Goal: Information Seeking & Learning: Learn about a topic

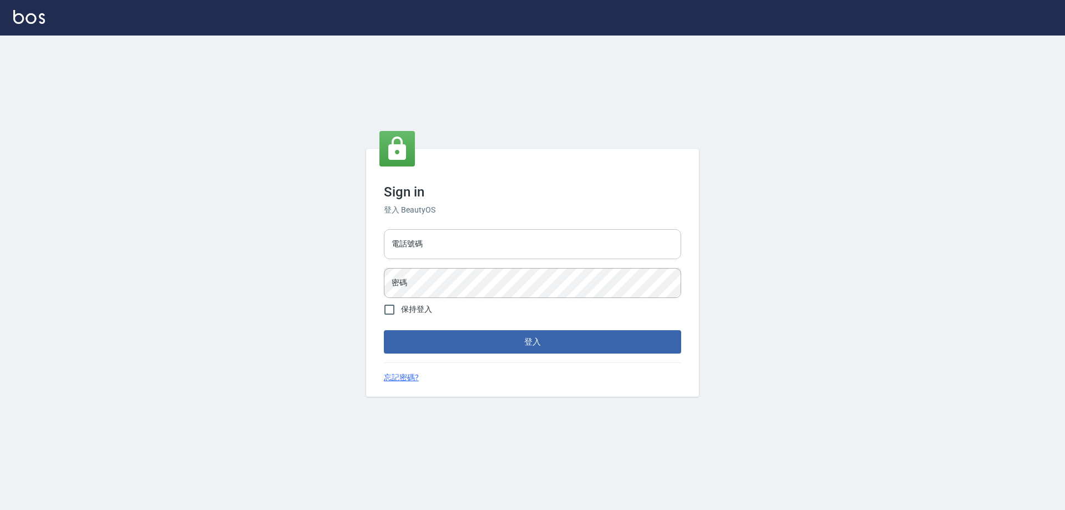
click at [478, 235] on input "電話號碼" at bounding box center [532, 244] width 297 height 30
type input "0903004770"
drag, startPoint x: 425, startPoint y: 241, endPoint x: 360, endPoint y: 241, distance: 64.9
click at [353, 243] on div "Sign in 登入 BeautyOS 電話號碼 [PHONE_NUMBER] 電話號碼 密碼 密碼 保持登入 登入 忘記密碼?" at bounding box center [532, 272] width 1065 height 474
click at [546, 349] on button "登入" at bounding box center [532, 341] width 297 height 23
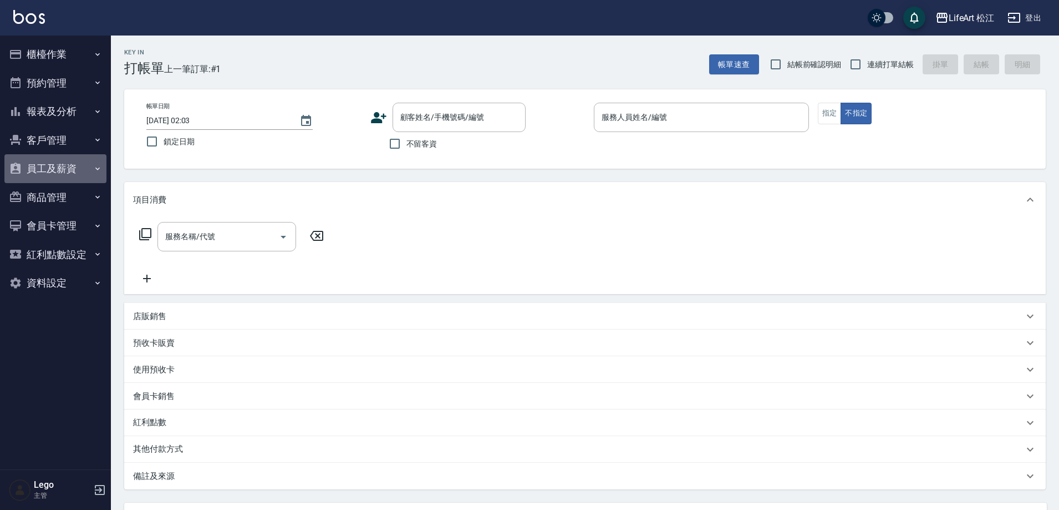
click at [88, 172] on button "員工及薪資" at bounding box center [55, 168] width 102 height 29
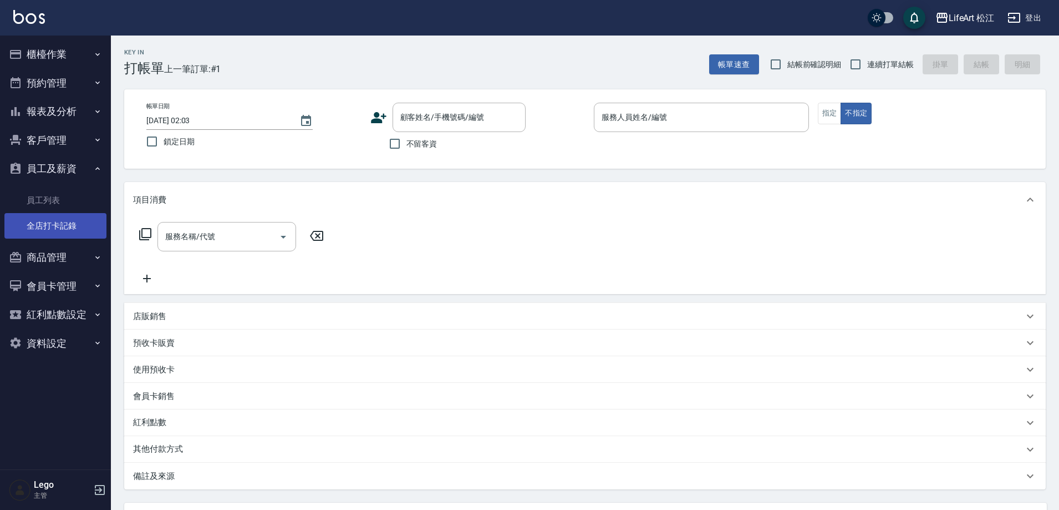
click at [68, 222] on link "全店打卡記錄" at bounding box center [55, 226] width 102 height 26
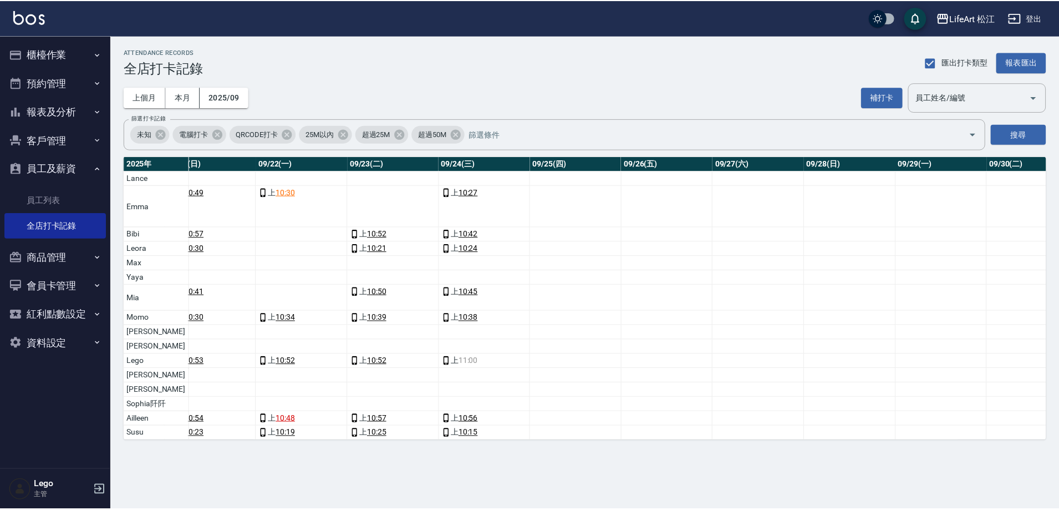
scroll to position [0, 1900]
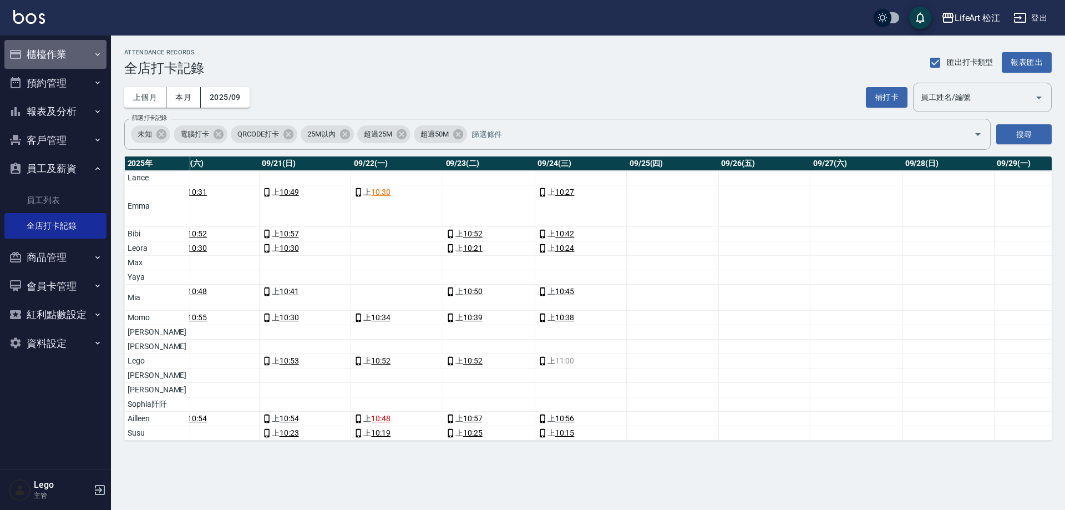
click at [83, 54] on button "櫃檯作業" at bounding box center [55, 54] width 102 height 29
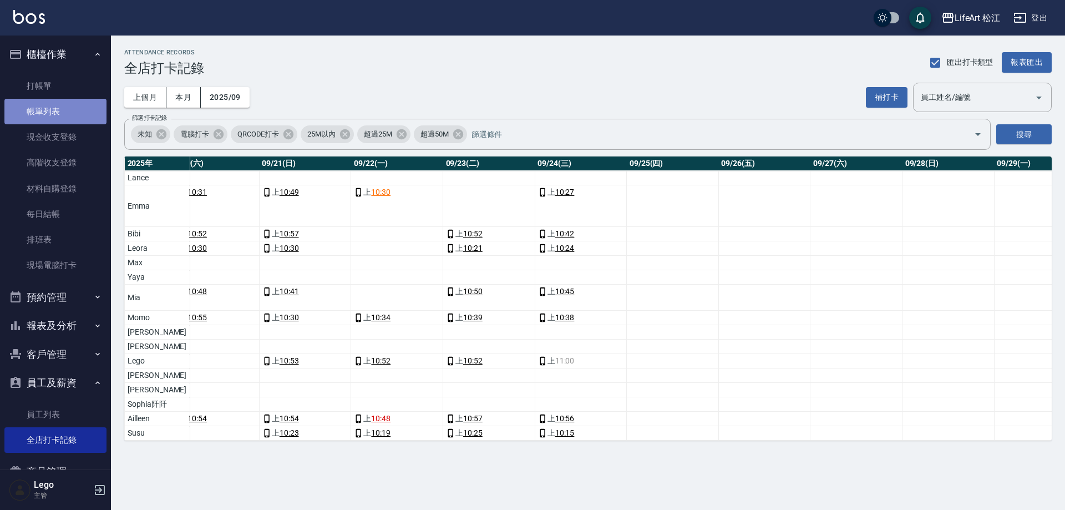
click at [68, 105] on link "帳單列表" at bounding box center [55, 112] width 102 height 26
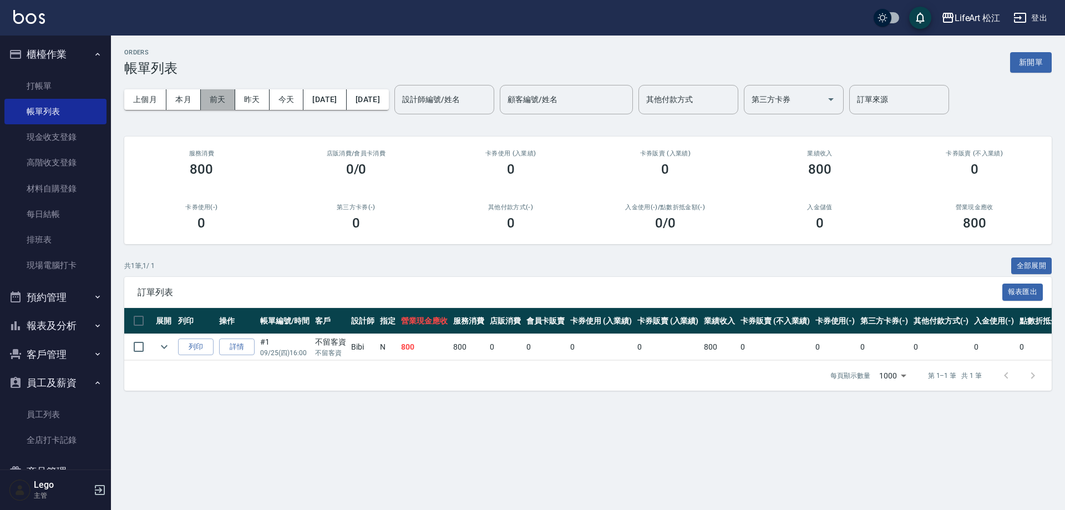
click at [209, 104] on button "前天" at bounding box center [218, 99] width 34 height 21
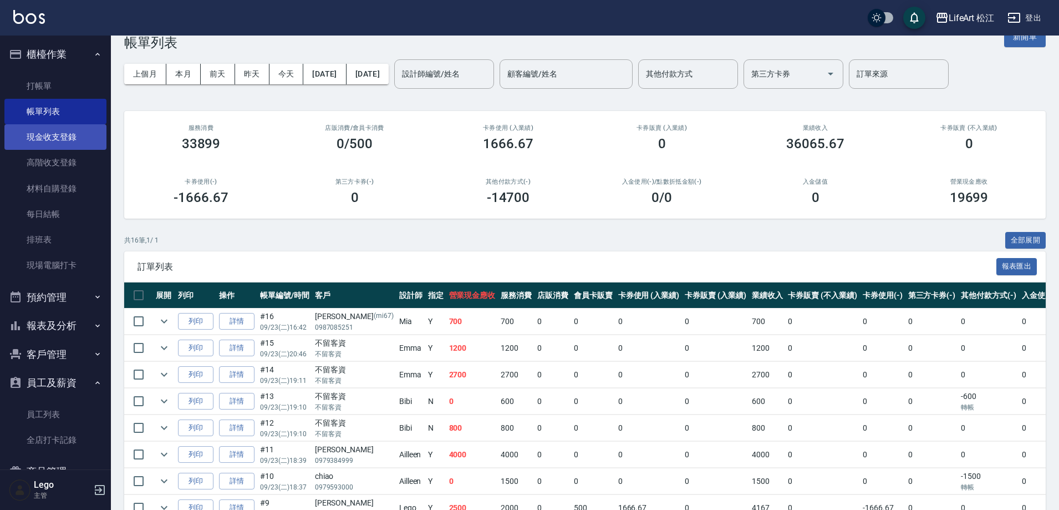
scroll to position [24, 0]
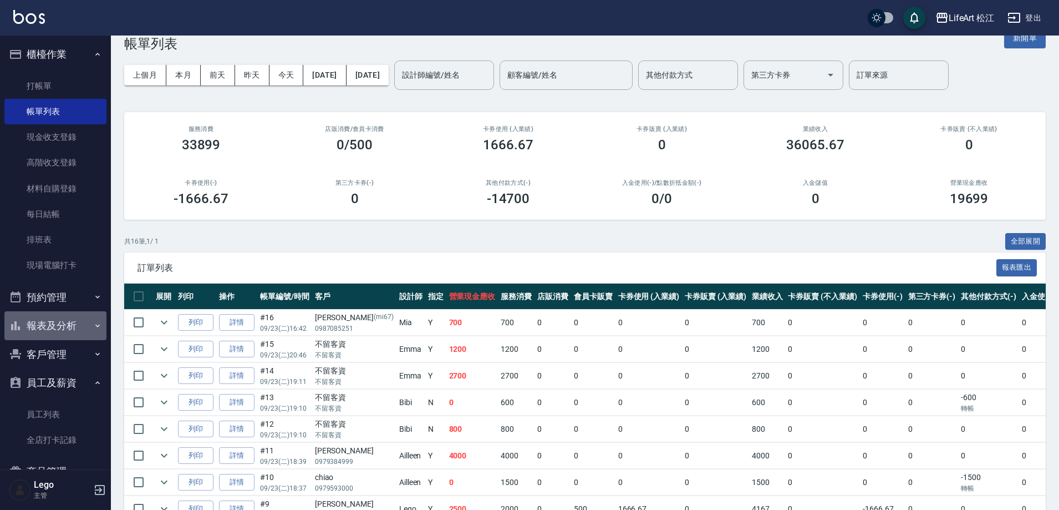
click at [75, 317] on button "報表及分析" at bounding box center [55, 325] width 102 height 29
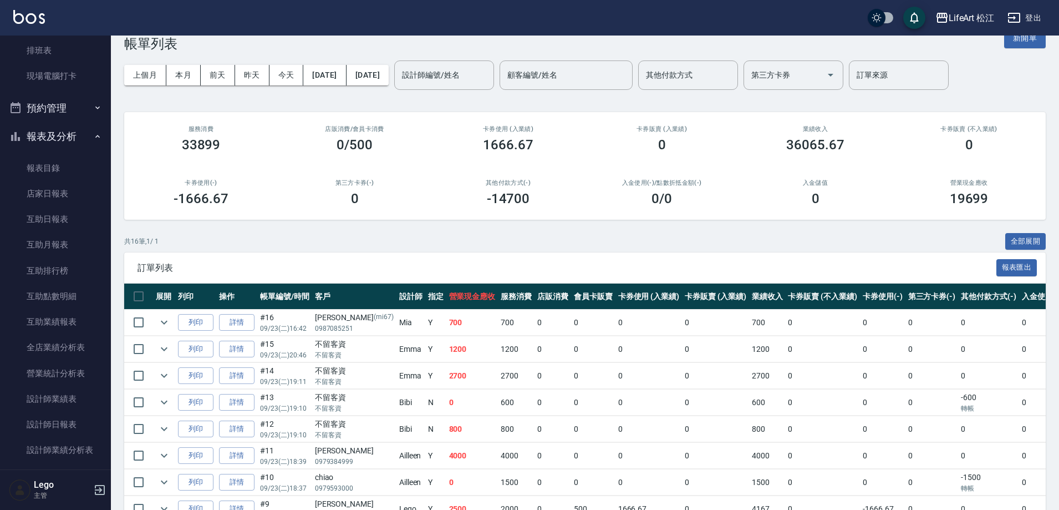
scroll to position [222, 0]
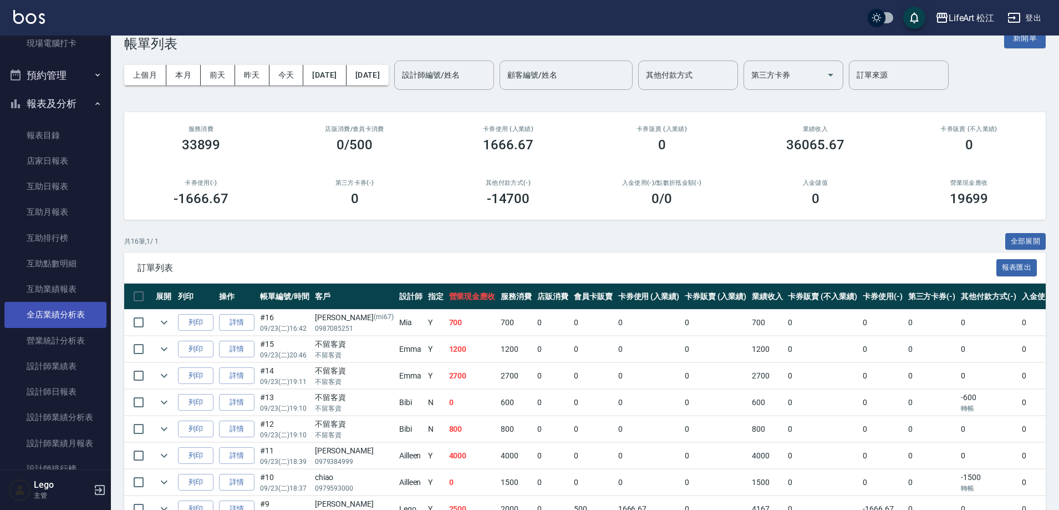
click at [77, 311] on link "全店業績分析表" at bounding box center [55, 315] width 102 height 26
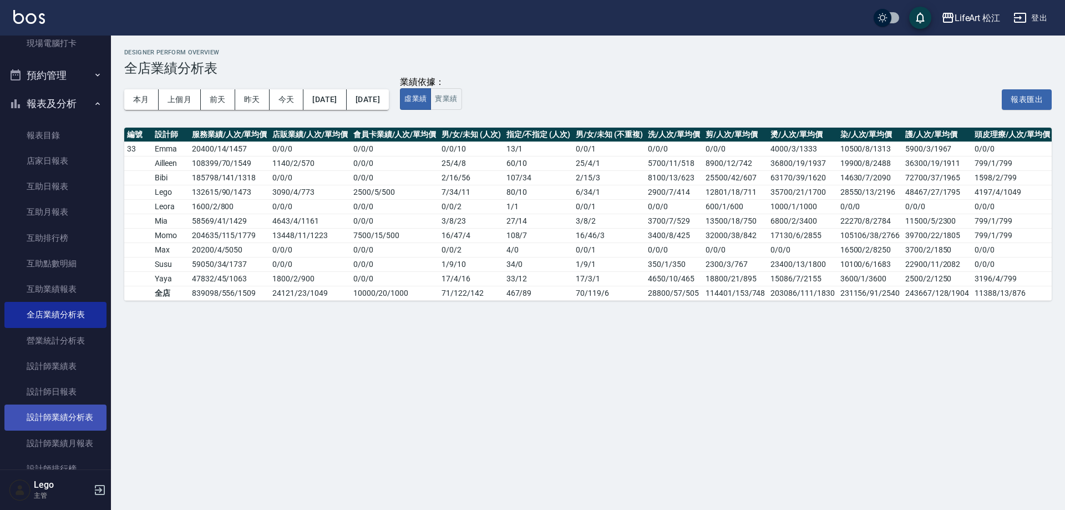
click at [83, 417] on link "設計師業績分析表" at bounding box center [55, 417] width 102 height 26
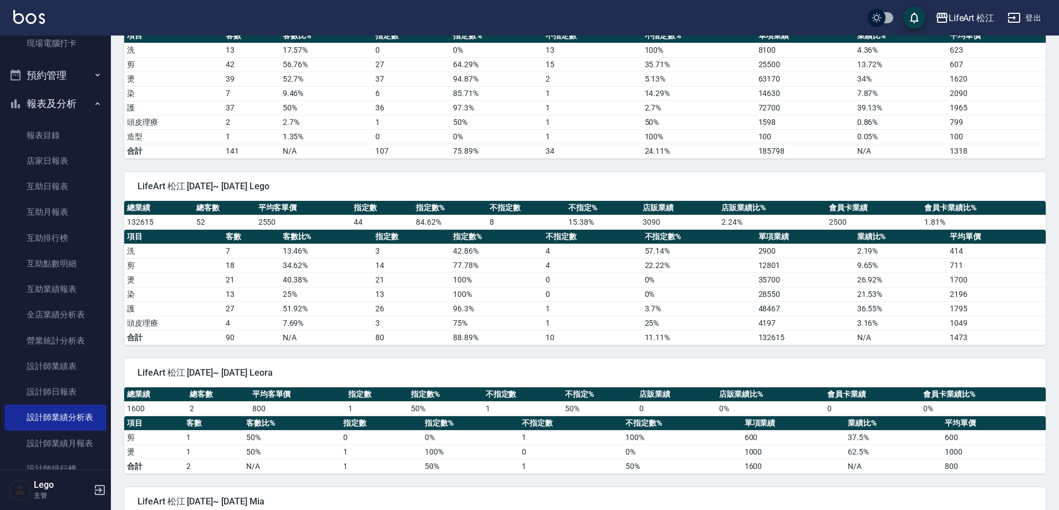
scroll to position [555, 0]
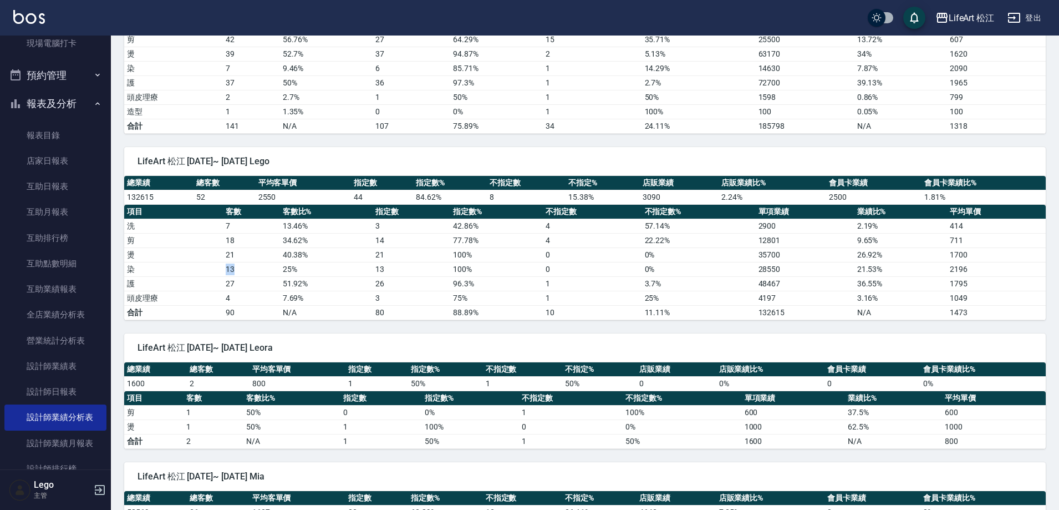
drag, startPoint x: 233, startPoint y: 270, endPoint x: 245, endPoint y: 270, distance: 11.1
click at [244, 270] on td "13" at bounding box center [251, 269] width 57 height 14
click at [304, 283] on td "51.92 %" at bounding box center [326, 283] width 93 height 14
